Goal: Information Seeking & Learning: Understand process/instructions

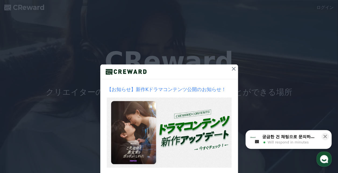
click at [232, 67] on icon at bounding box center [233, 69] width 6 height 6
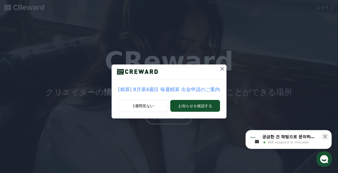
click at [220, 68] on icon at bounding box center [222, 69] width 4 height 4
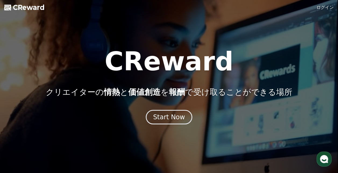
click at [325, 8] on link "ログイン" at bounding box center [324, 7] width 17 height 6
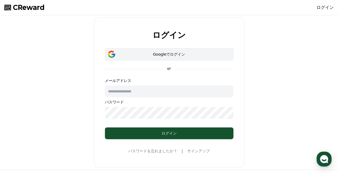
click at [223, 53] on div "Googleでログイン" at bounding box center [169, 54] width 113 height 5
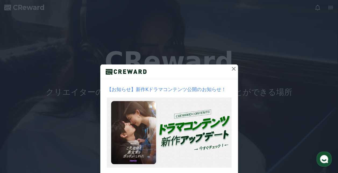
click at [232, 68] on icon at bounding box center [234, 69] width 4 height 4
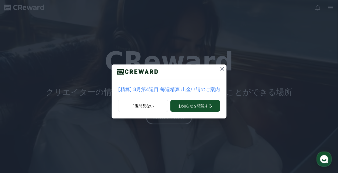
click at [220, 68] on icon at bounding box center [222, 69] width 4 height 4
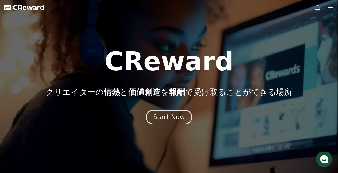
click at [328, 8] on icon at bounding box center [330, 7] width 5 height 3
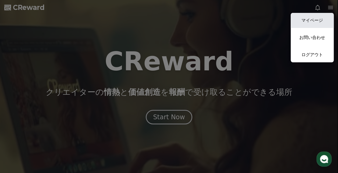
click at [320, 16] on link "マイページ" at bounding box center [311, 20] width 43 height 15
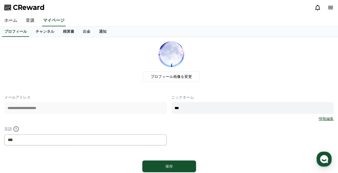
scroll to position [27, 0]
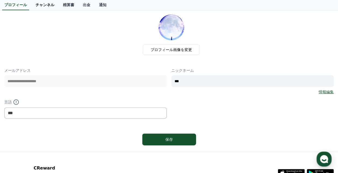
click at [36, 4] on link "チャンネル" at bounding box center [44, 5] width 27 height 10
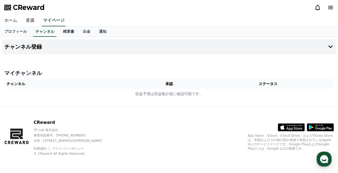
click at [6, 20] on link "ホーム" at bounding box center [10, 20] width 21 height 11
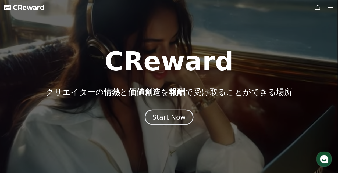
click at [168, 120] on div "Start Now" at bounding box center [168, 117] width 33 height 9
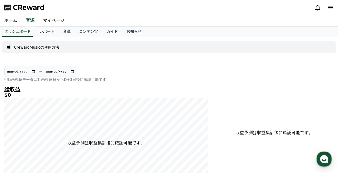
click at [40, 31] on link "レポート" at bounding box center [47, 32] width 24 height 10
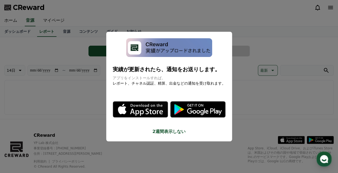
click at [54, 31] on button "close modal" at bounding box center [169, 86] width 338 height 173
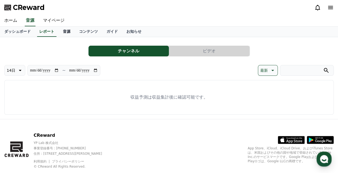
click at [59, 31] on link "音源" at bounding box center [67, 32] width 16 height 10
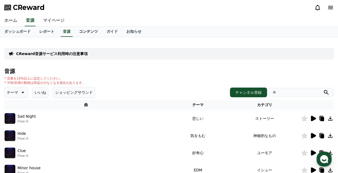
click at [79, 31] on link "コンテンツ" at bounding box center [88, 32] width 27 height 10
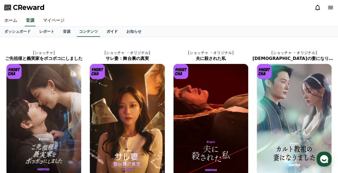
click at [102, 31] on link "ガイド" at bounding box center [112, 32] width 20 height 10
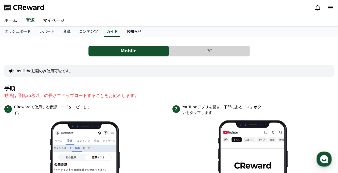
click at [122, 29] on link "お知らせ" at bounding box center [134, 32] width 24 height 10
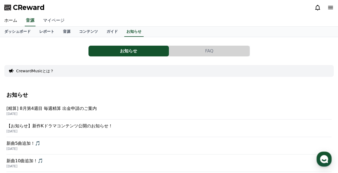
click at [46, 20] on link "マイページ" at bounding box center [54, 20] width 30 height 11
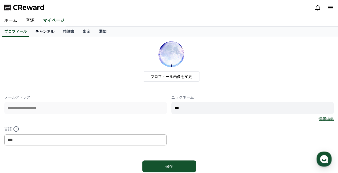
click at [42, 31] on link "チャンネル" at bounding box center [44, 32] width 27 height 10
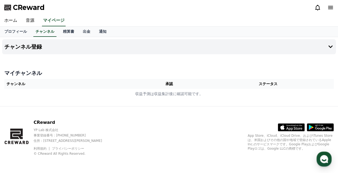
click at [191, 121] on div "CReward YP Lab 株式会社 事業登録番号 : [PHONE_NUMBER] 住所 : [STREET_ADDRESS][PERSON_NAME] …" at bounding box center [169, 139] width 338 height 67
click at [60, 33] on link "精算書" at bounding box center [69, 32] width 20 height 10
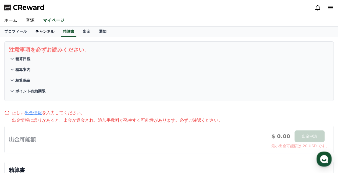
click at [38, 32] on link "チャンネル" at bounding box center [44, 32] width 27 height 10
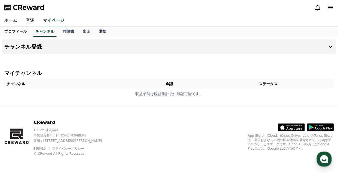
click at [15, 29] on link "プロフィール" at bounding box center [15, 32] width 31 height 10
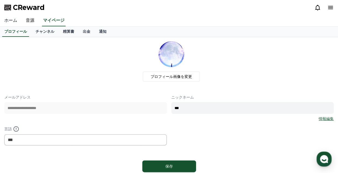
click at [9, 21] on link "ホーム" at bounding box center [10, 20] width 21 height 11
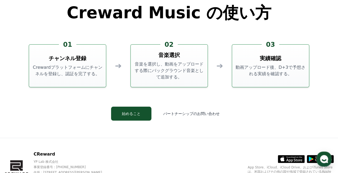
scroll to position [1455, 0]
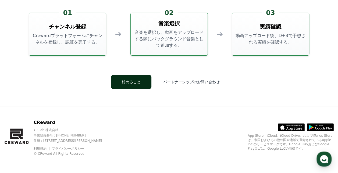
click at [134, 81] on button "始めること" at bounding box center [131, 82] width 40 height 14
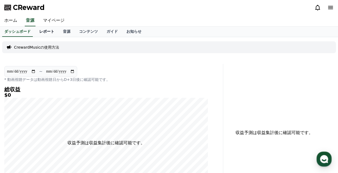
click at [39, 33] on link "レポート" at bounding box center [47, 32] width 24 height 10
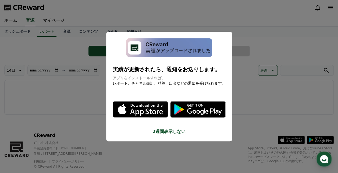
click at [55, 32] on button "close modal" at bounding box center [169, 86] width 338 height 173
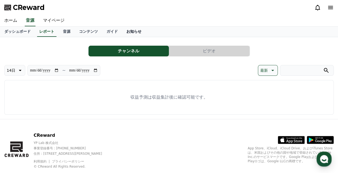
click at [122, 34] on link "お知らせ" at bounding box center [134, 32] width 24 height 10
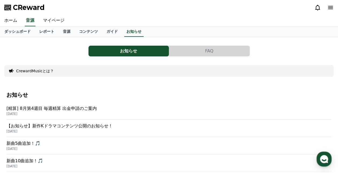
click at [329, 8] on icon at bounding box center [330, 7] width 5 height 3
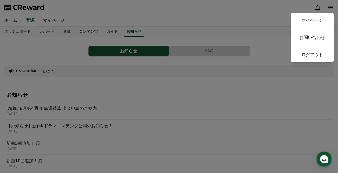
click at [329, 8] on button "close" at bounding box center [169, 86] width 338 height 173
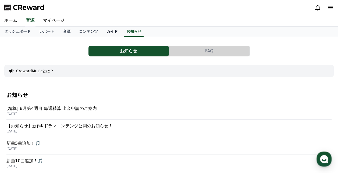
click at [102, 31] on link "ガイド" at bounding box center [112, 32] width 20 height 10
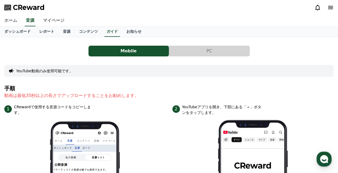
click at [13, 19] on link "ホーム" at bounding box center [10, 20] width 21 height 11
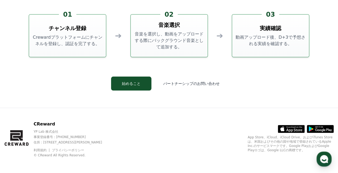
scroll to position [1455, 0]
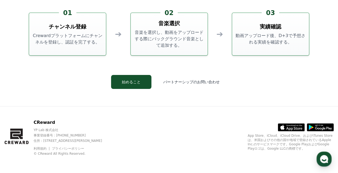
click at [70, 27] on h3 "チャンネル登録" at bounding box center [68, 27] width 38 height 8
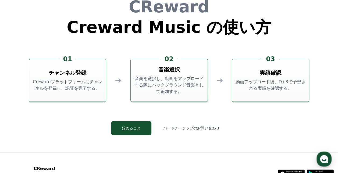
scroll to position [1402, 0]
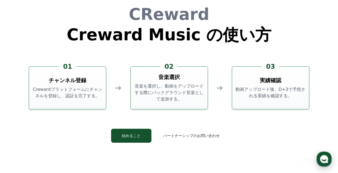
click at [325, 158] on use "button" at bounding box center [324, 159] width 8 height 8
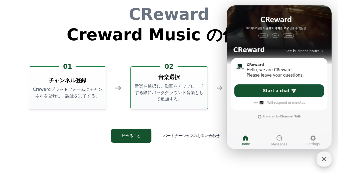
click at [325, 159] on icon "button" at bounding box center [324, 159] width 10 height 10
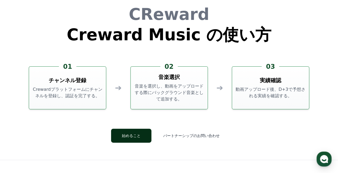
click at [142, 136] on button "始めること" at bounding box center [131, 136] width 40 height 14
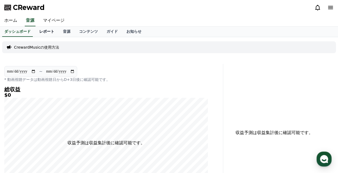
click at [39, 32] on link "レポート" at bounding box center [47, 32] width 24 height 10
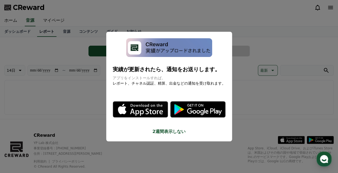
click at [39, 32] on button "close modal" at bounding box center [169, 86] width 338 height 173
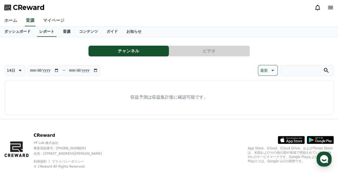
click at [59, 31] on link "音源" at bounding box center [67, 32] width 16 height 10
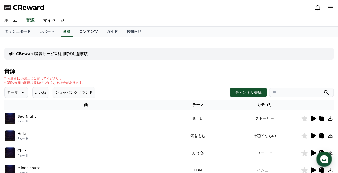
click at [75, 29] on link "コンテンツ" at bounding box center [88, 32] width 27 height 10
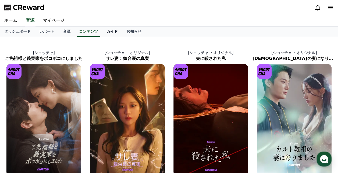
click at [102, 29] on link "ガイド" at bounding box center [112, 32] width 20 height 10
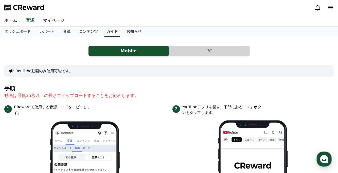
click at [200, 51] on button "PC" at bounding box center [209, 51] width 80 height 11
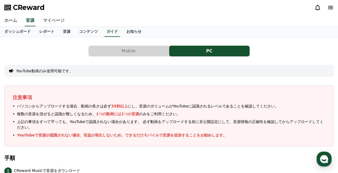
click at [137, 52] on button "Mobile" at bounding box center [128, 51] width 80 height 11
